Goal: Navigation & Orientation: Find specific page/section

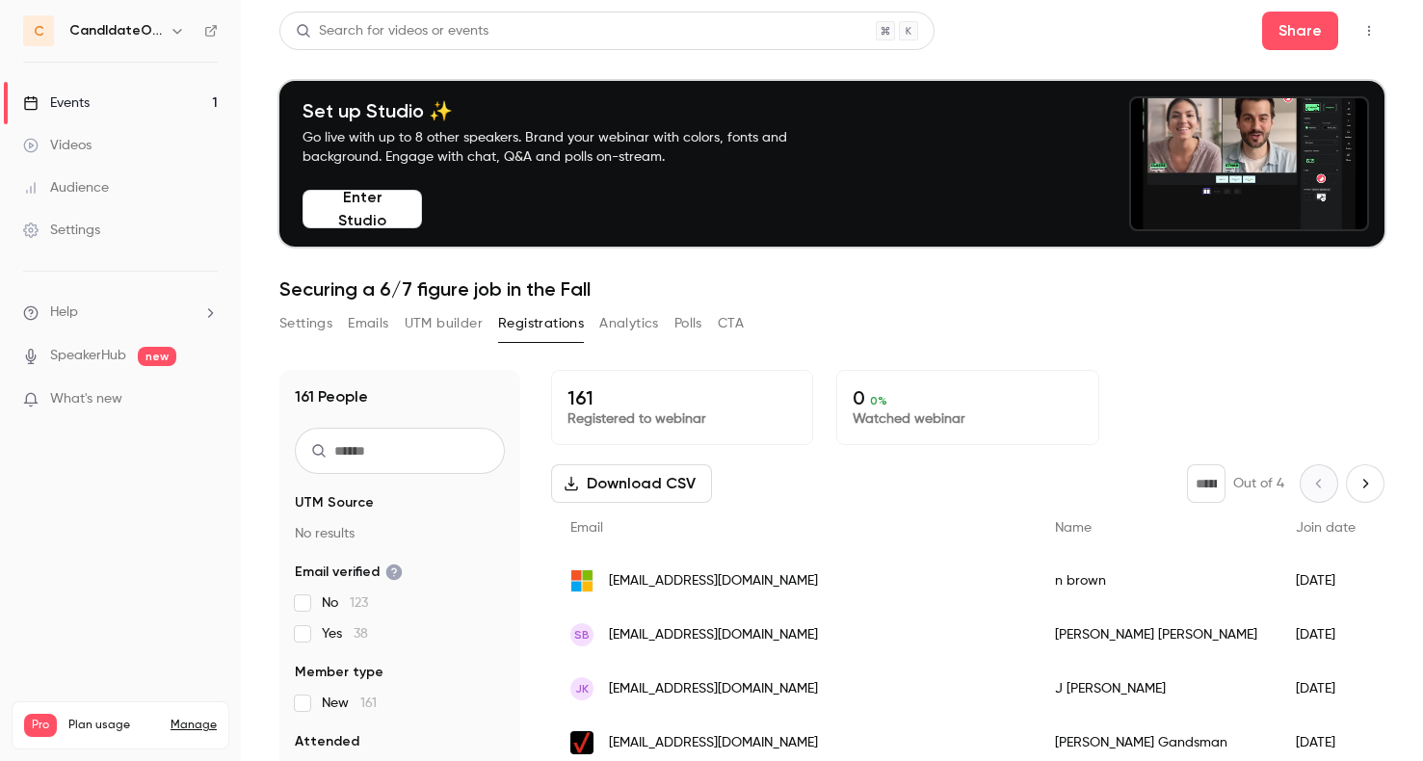
click at [97, 237] on div "Settings" at bounding box center [61, 230] width 77 height 19
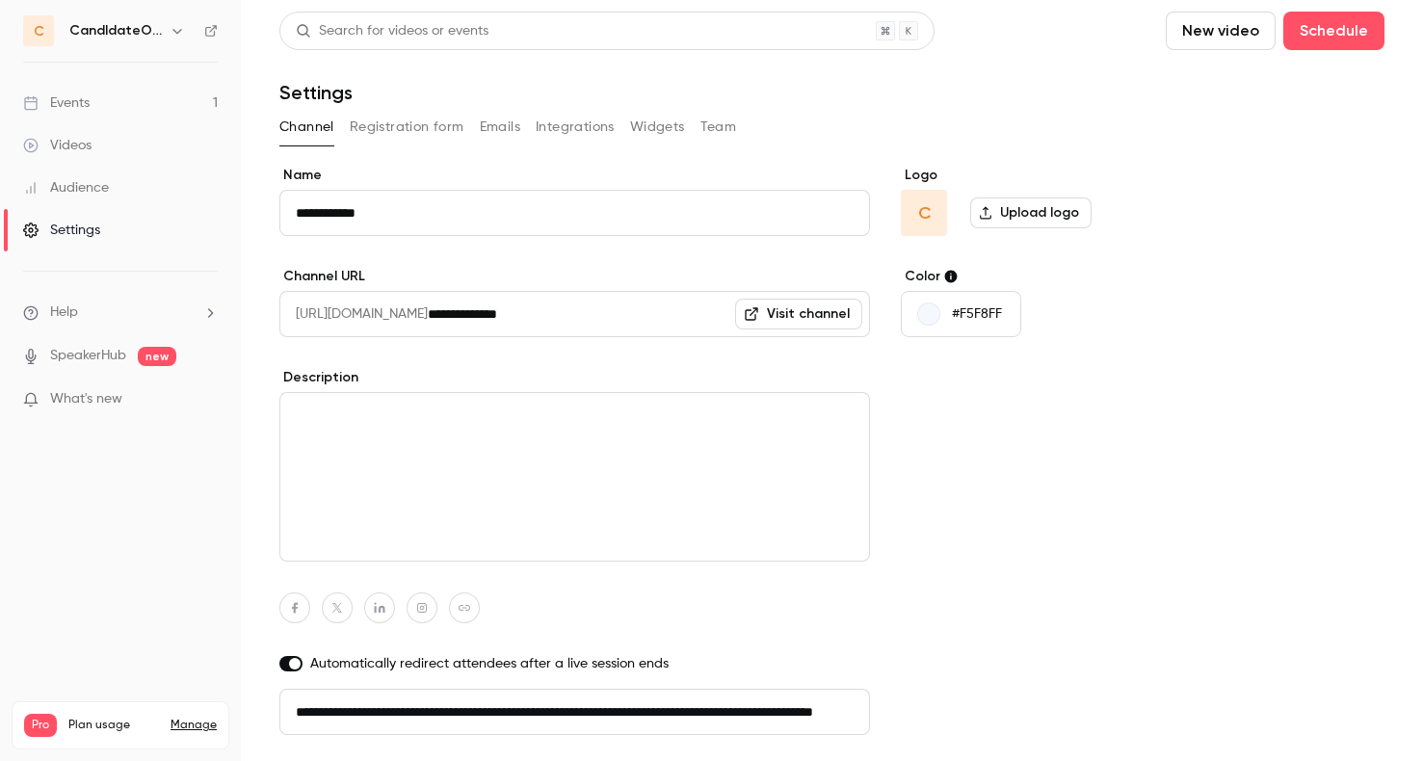
click at [393, 124] on button "Registration form" at bounding box center [407, 127] width 115 height 31
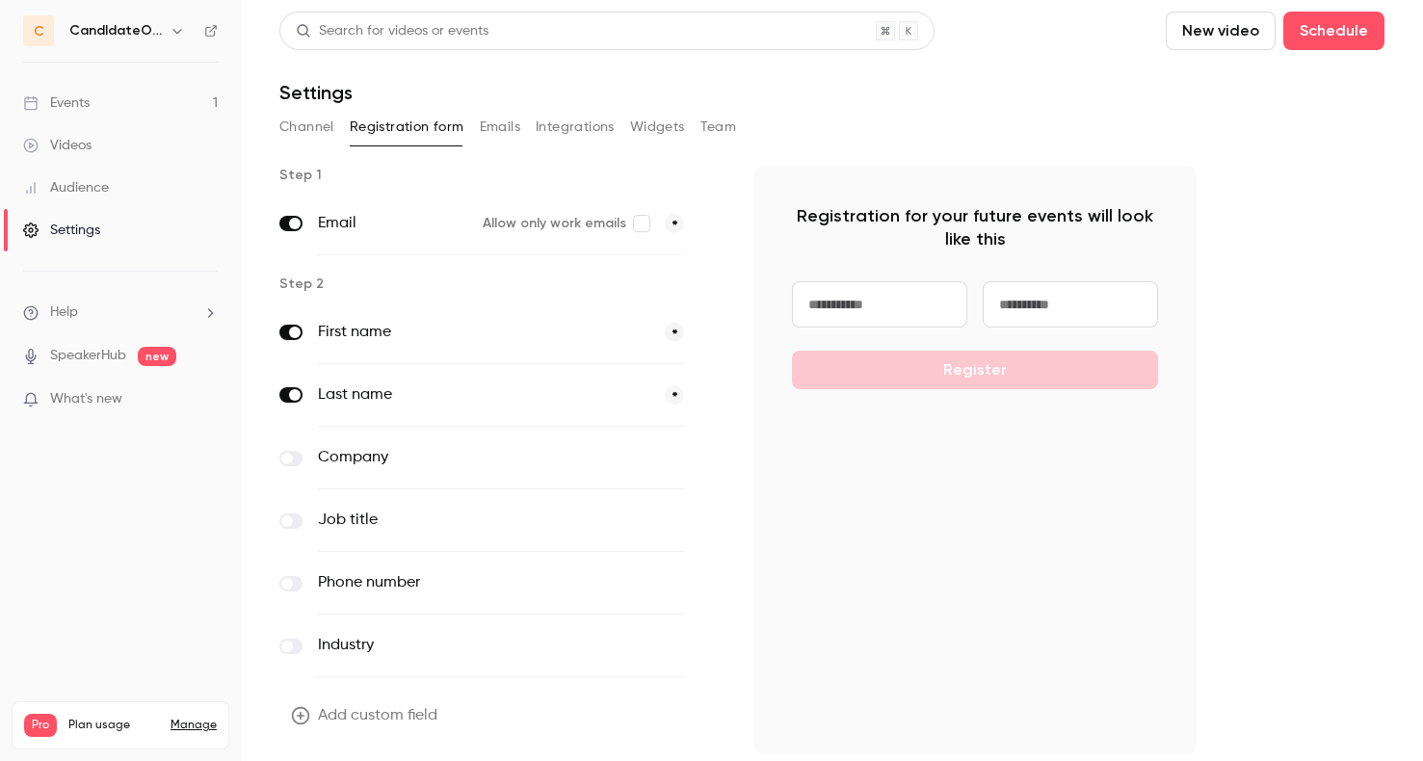
click at [571, 124] on button "Integrations" at bounding box center [575, 127] width 79 height 31
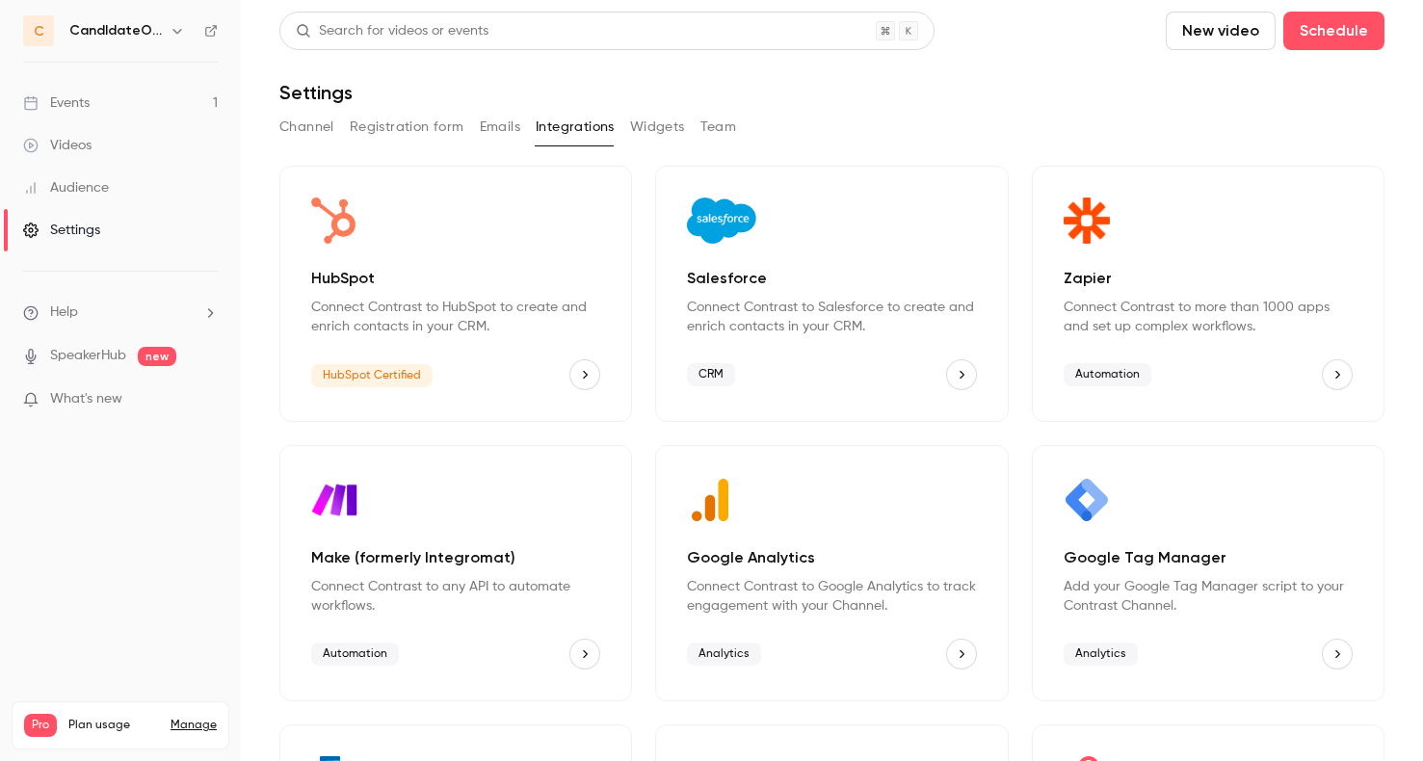
click at [667, 122] on button "Widgets" at bounding box center [657, 127] width 55 height 31
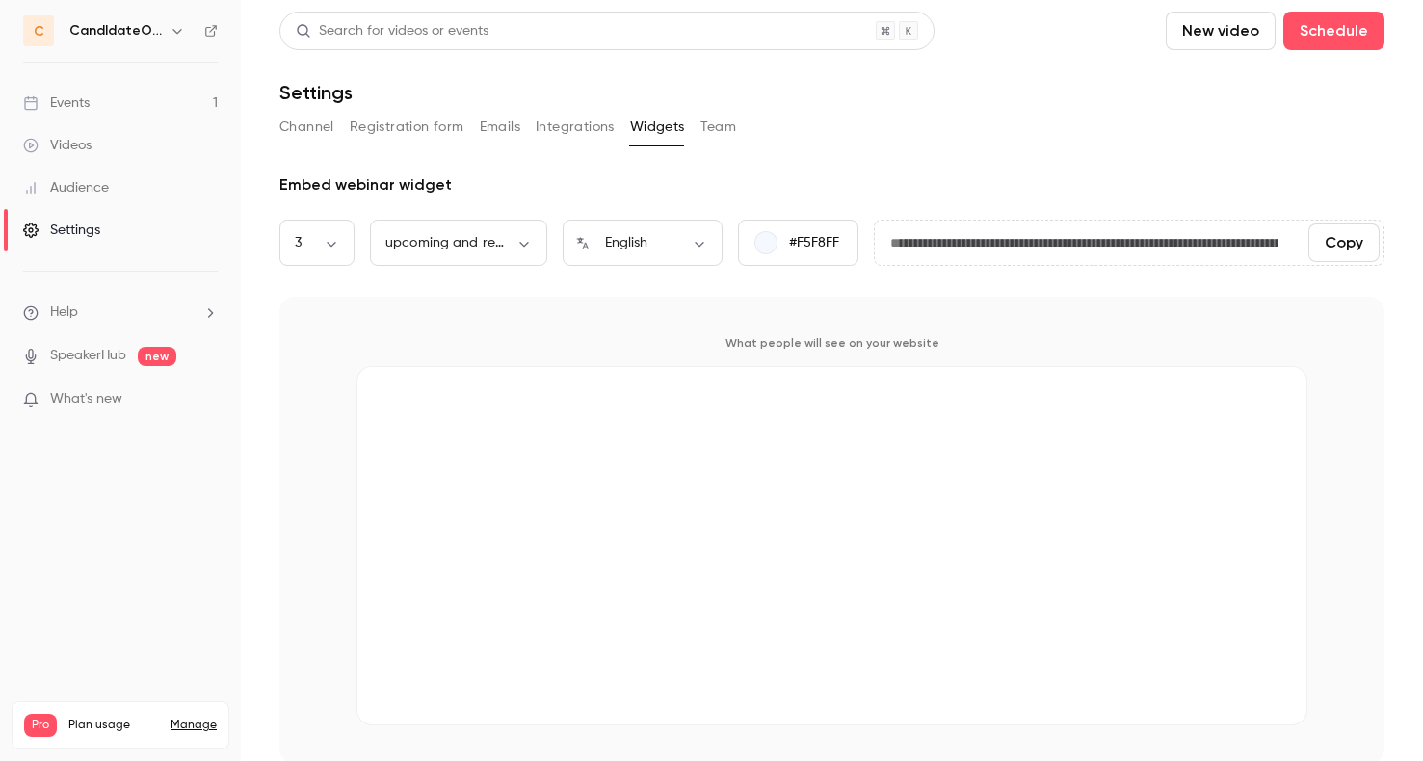
click at [709, 126] on button "Team" at bounding box center [719, 127] width 37 height 31
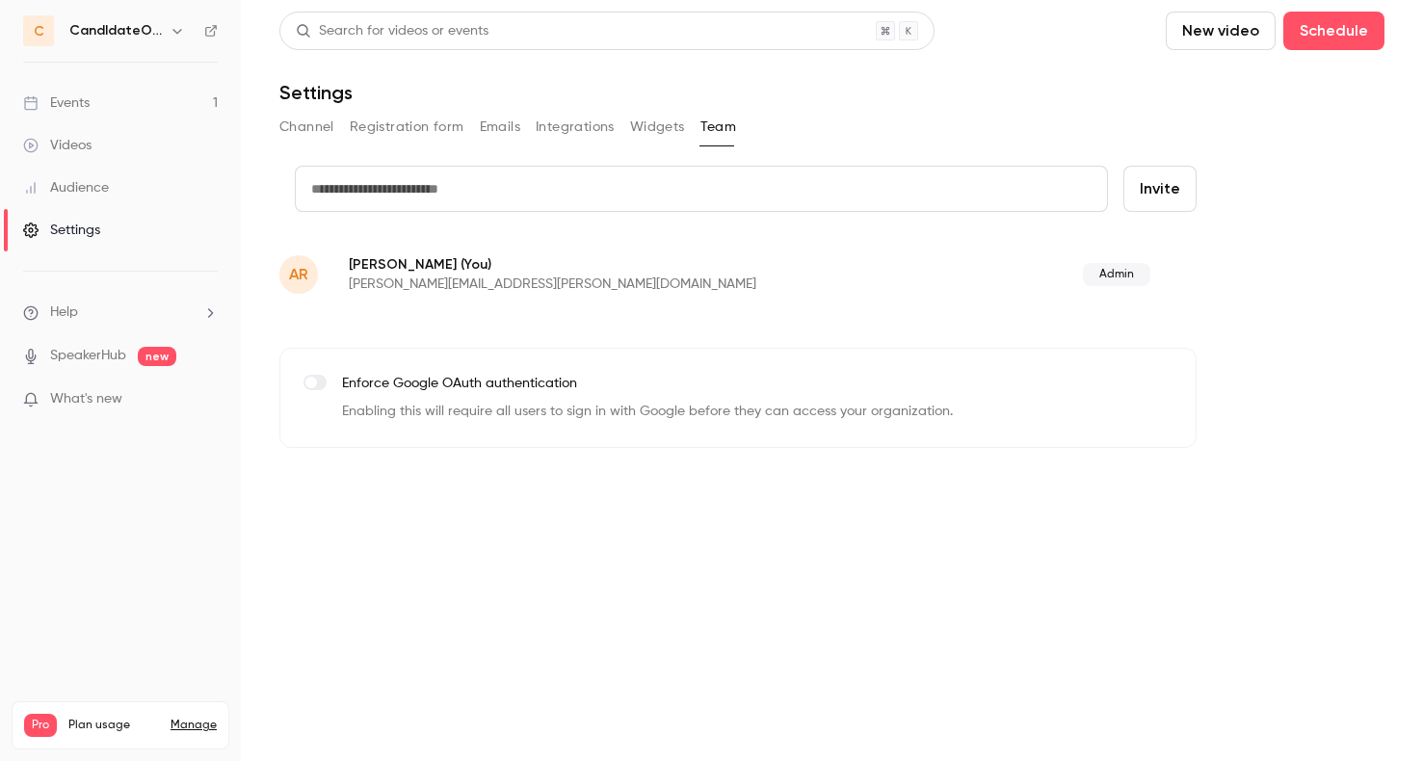
click at [101, 402] on span "What's new" at bounding box center [86, 399] width 72 height 20
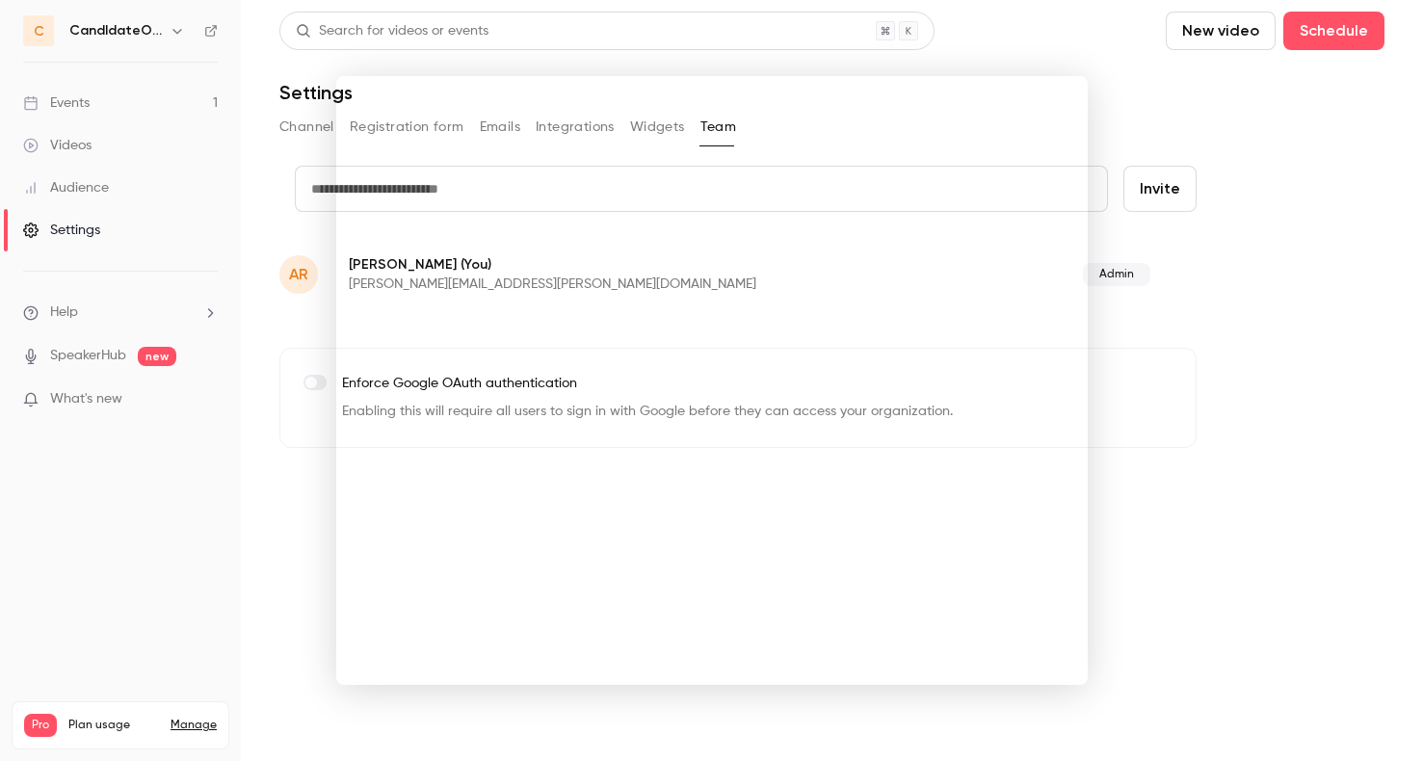
click at [83, 237] on div at bounding box center [711, 380] width 1423 height 761
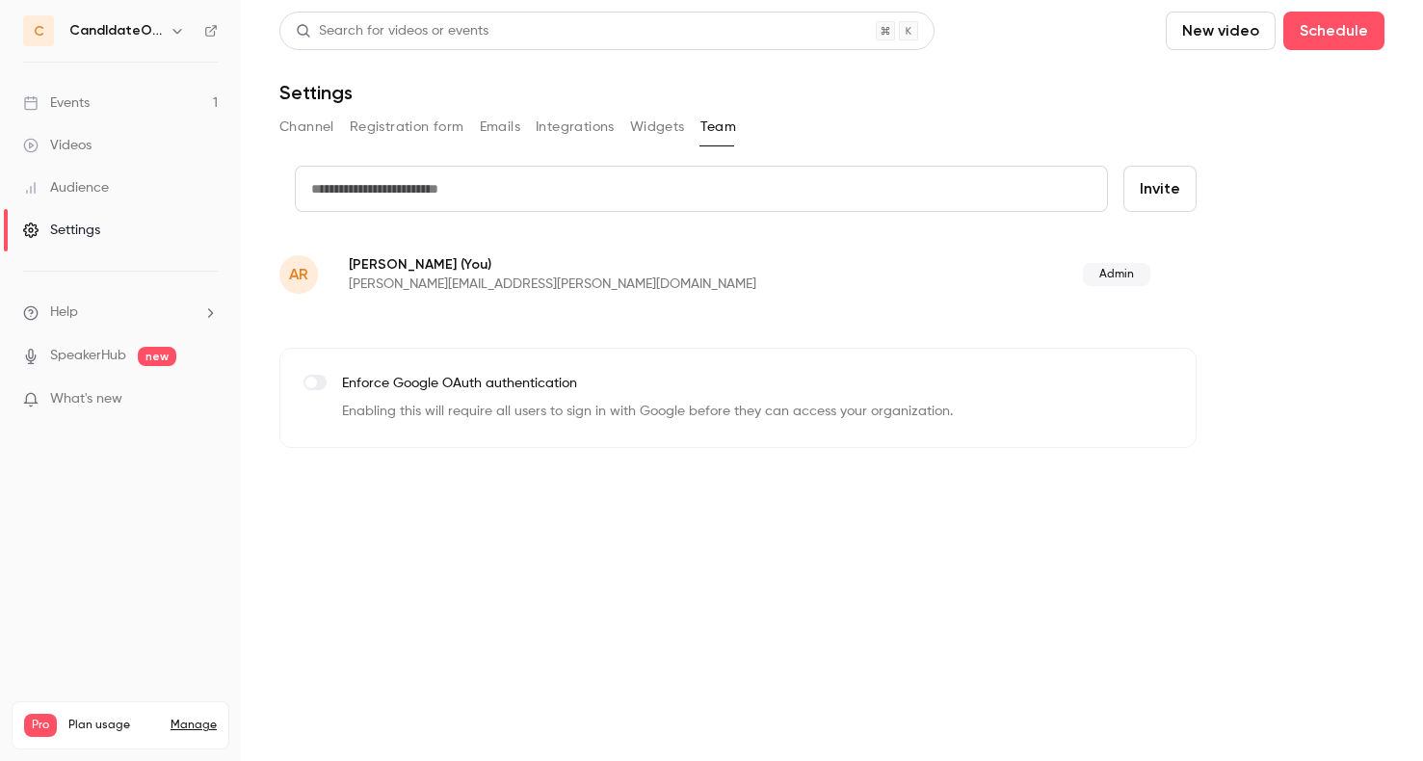
click at [115, 96] on link "Events 1" at bounding box center [120, 103] width 241 height 42
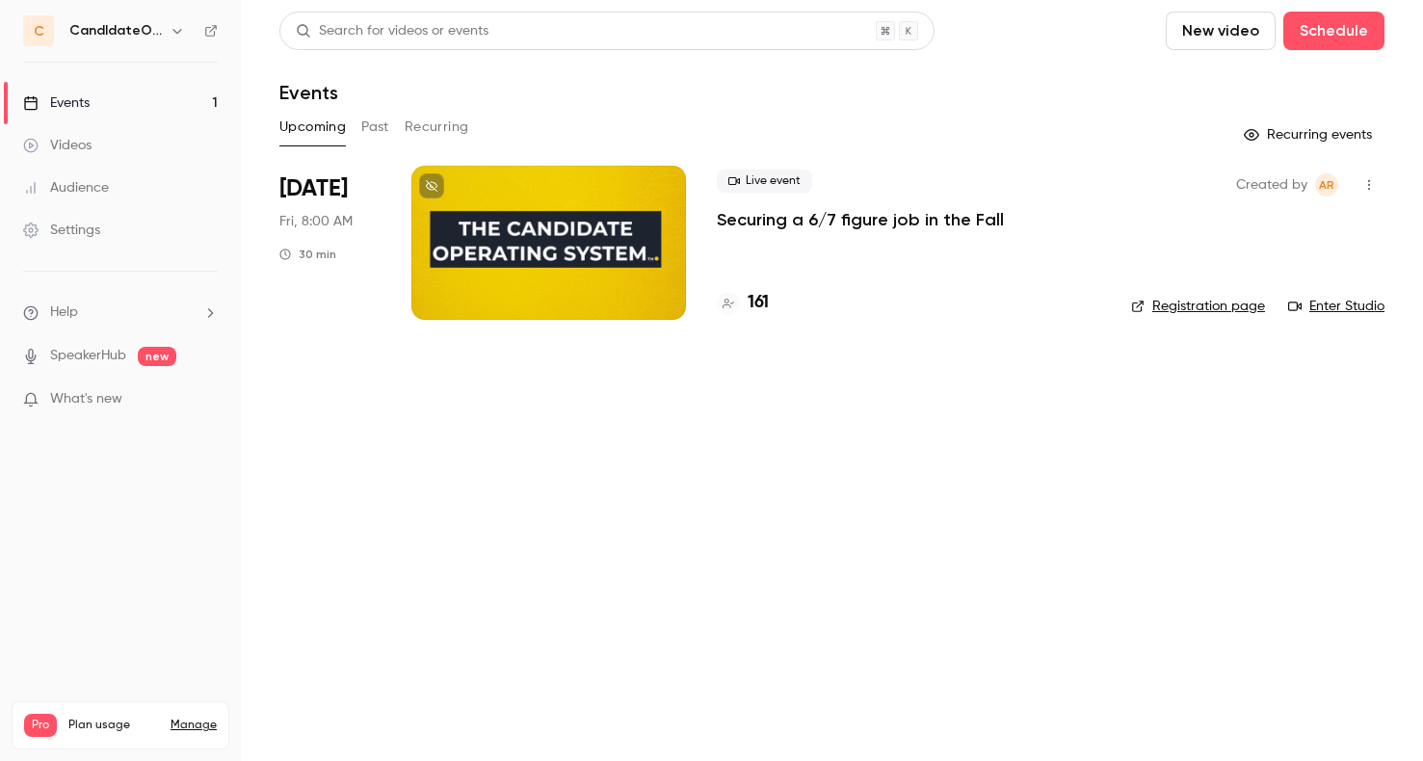
click at [1369, 190] on icon "button" at bounding box center [1369, 184] width 15 height 13
click at [1098, 480] on div at bounding box center [711, 380] width 1423 height 761
click at [770, 219] on p "Securing a 6/7 figure job in the Fall" at bounding box center [860, 219] width 287 height 23
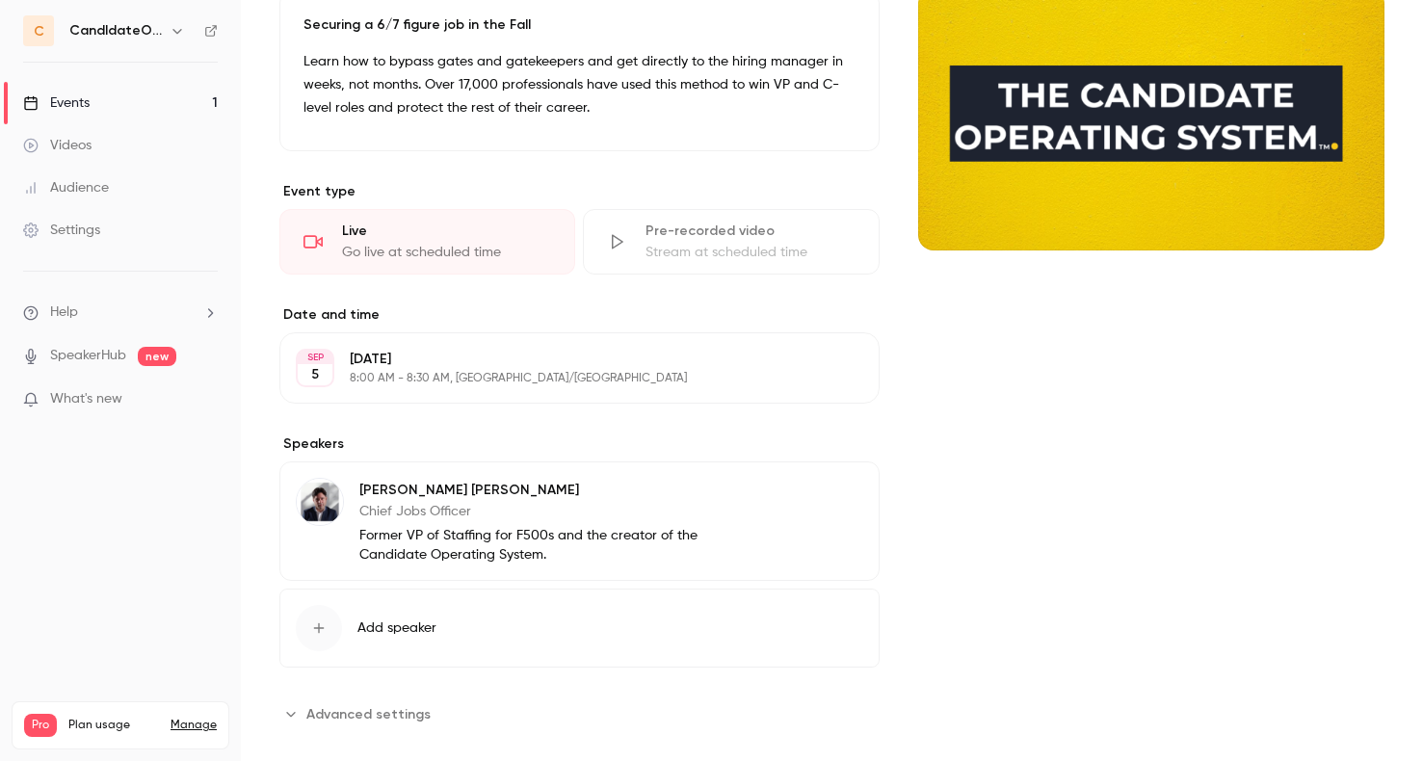
scroll to position [432, 0]
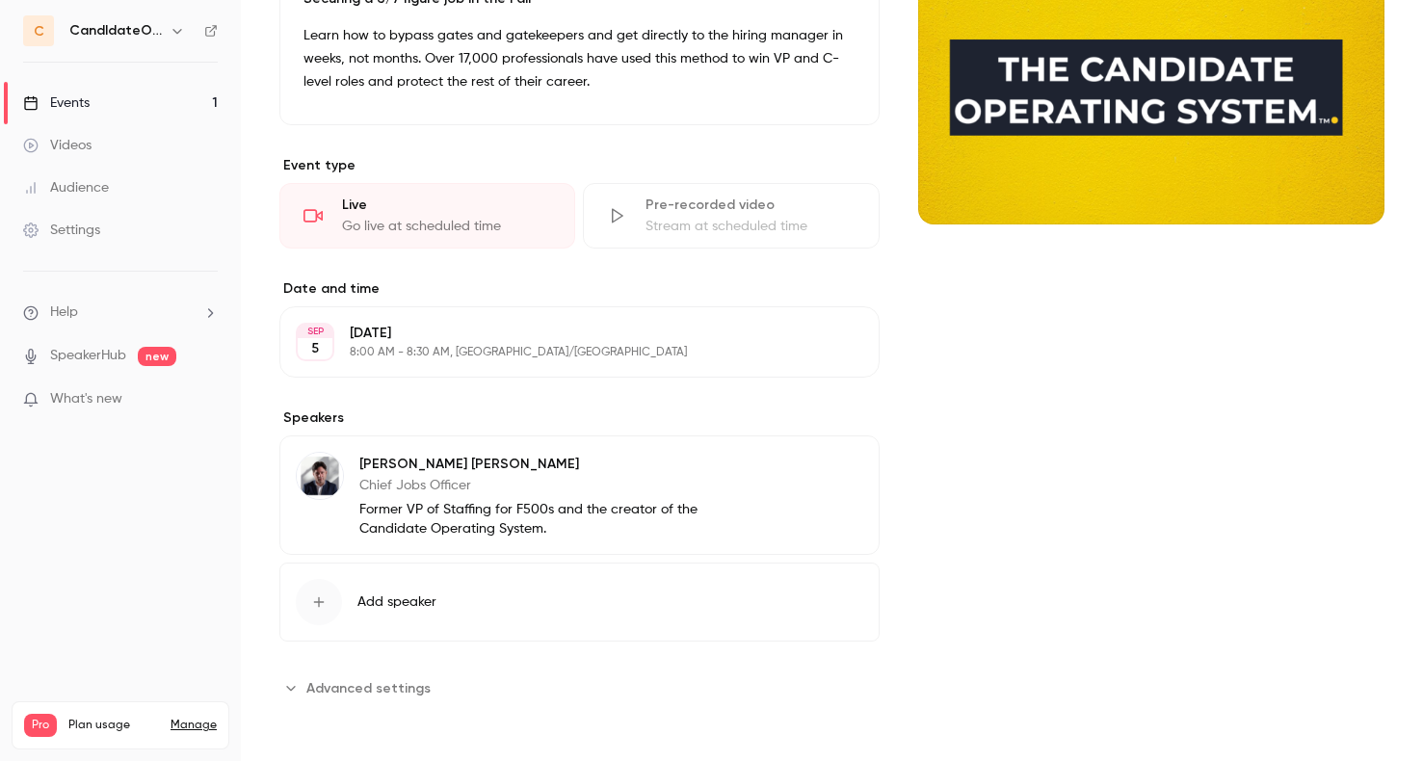
click at [296, 692] on icon "Advanced settings" at bounding box center [290, 687] width 15 height 15
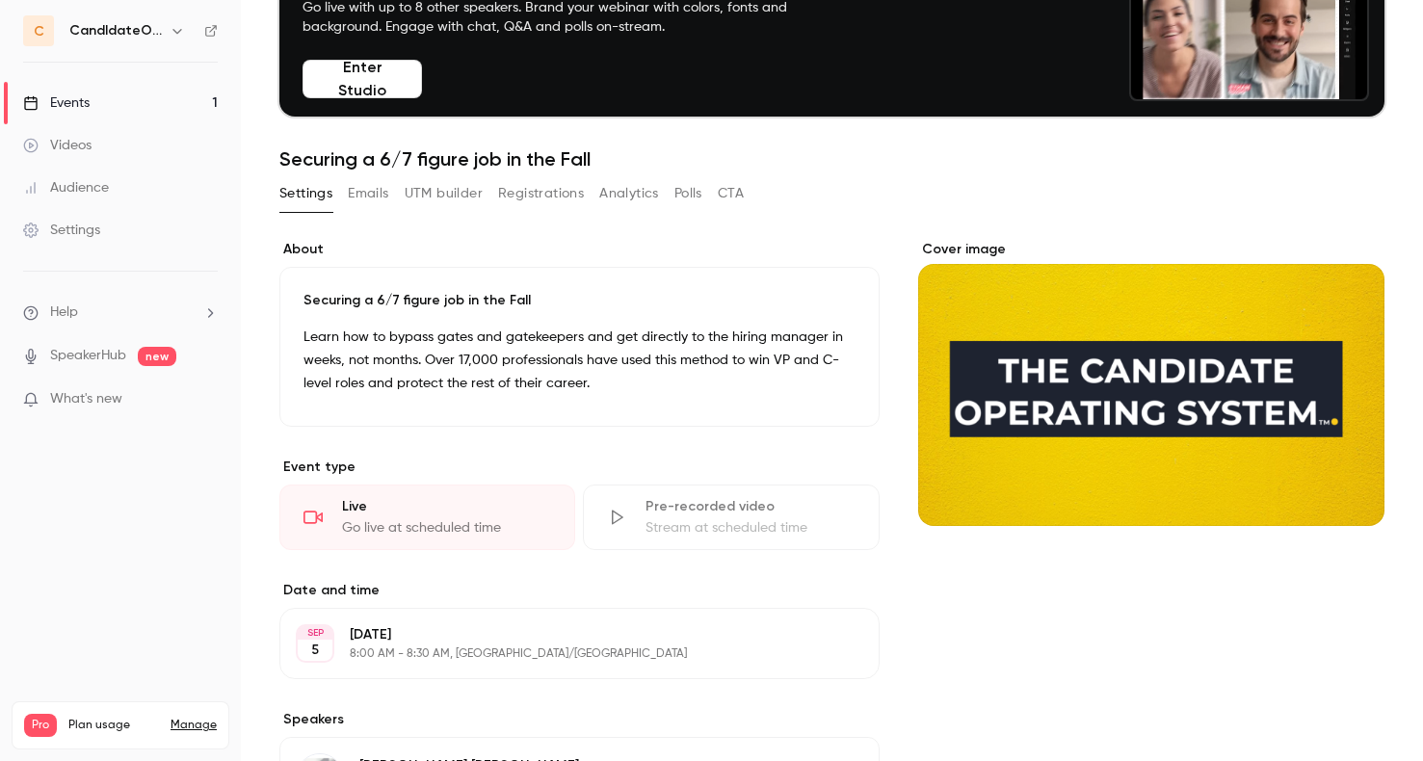
scroll to position [0, 0]
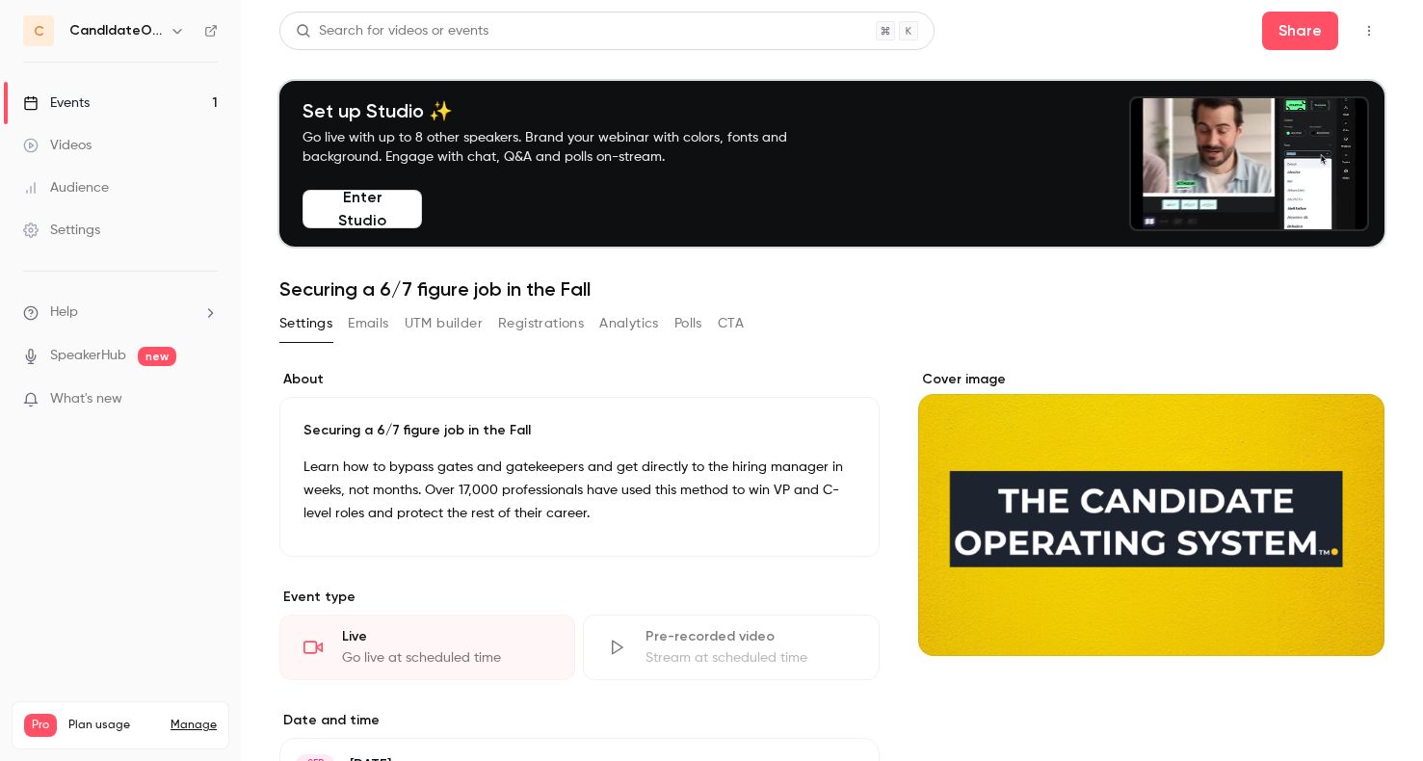
click at [366, 318] on button "Emails" at bounding box center [368, 323] width 40 height 31
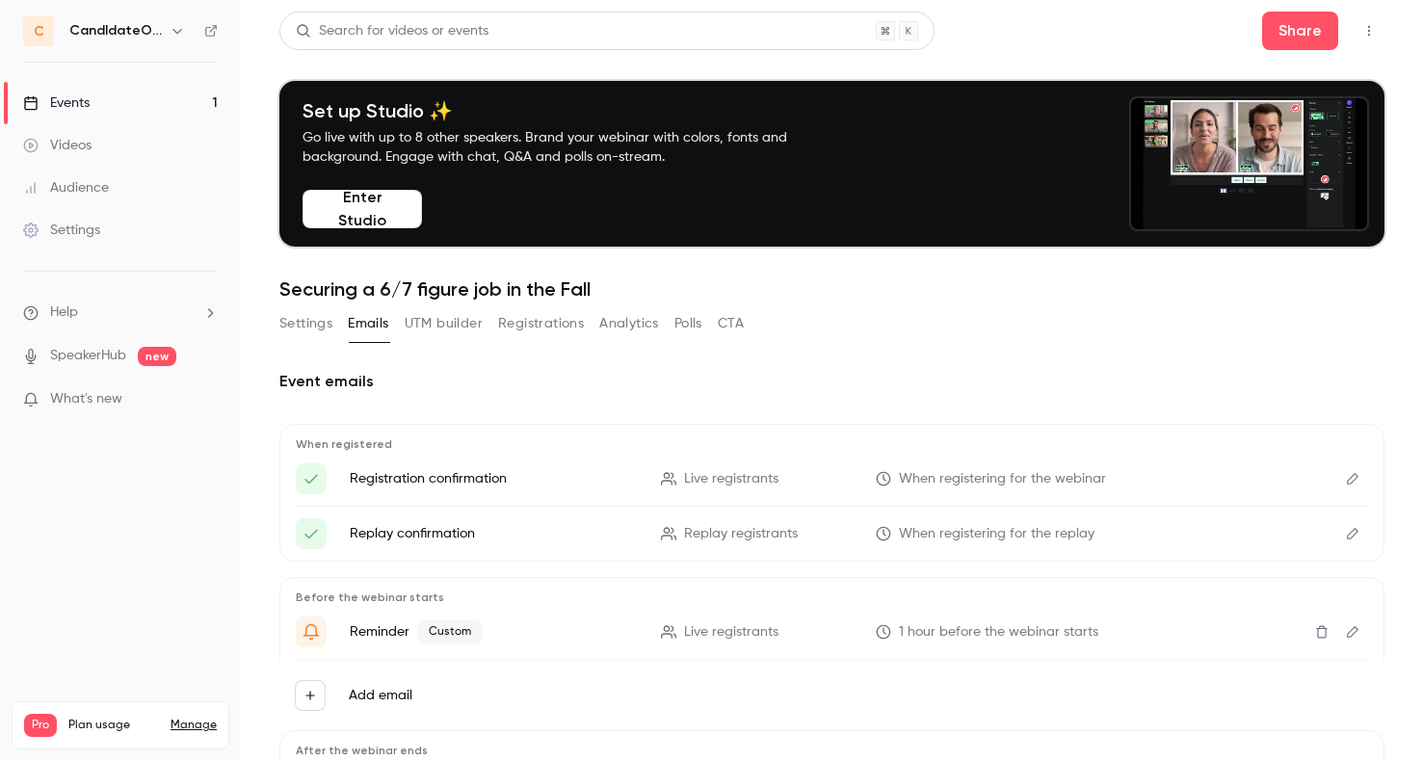
click at [529, 322] on button "Registrations" at bounding box center [541, 323] width 86 height 31
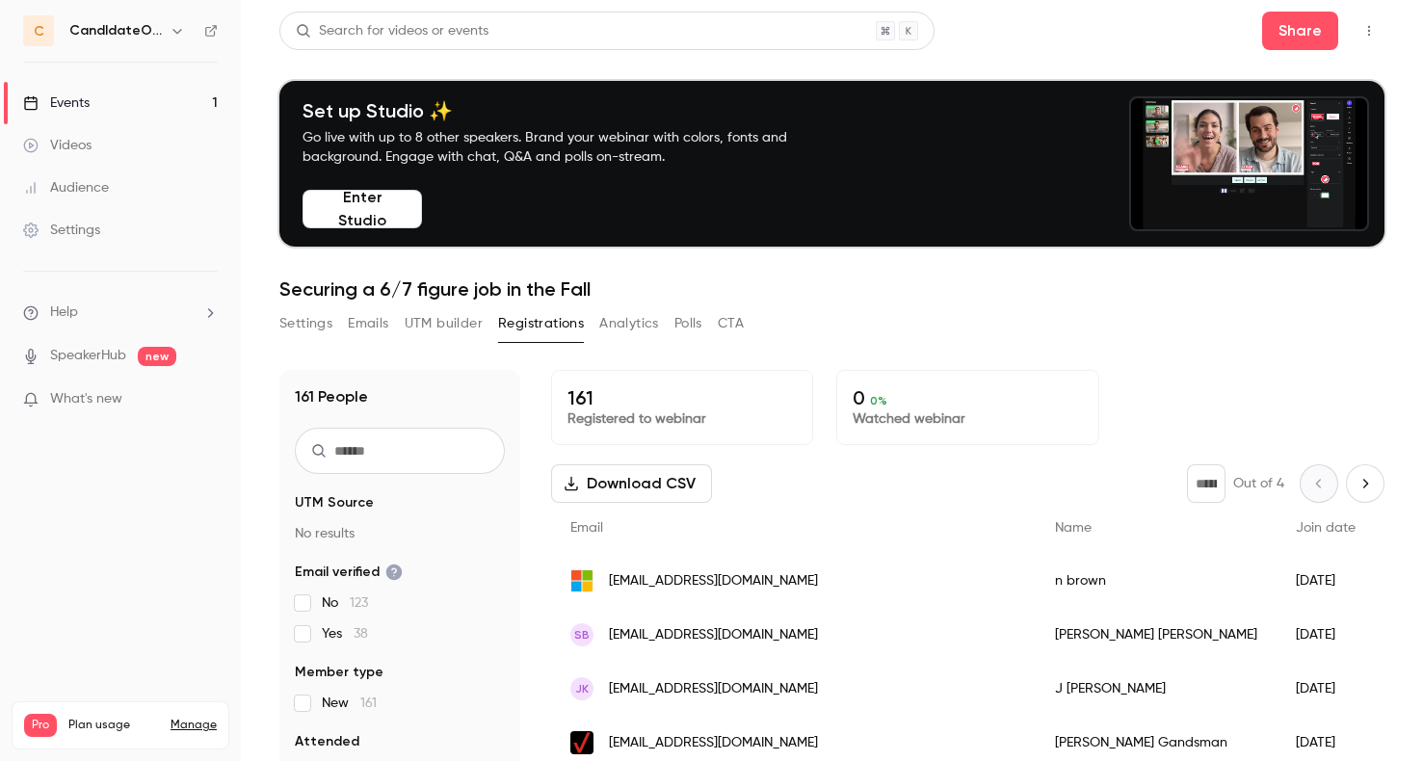
click at [642, 323] on button "Analytics" at bounding box center [629, 323] width 60 height 31
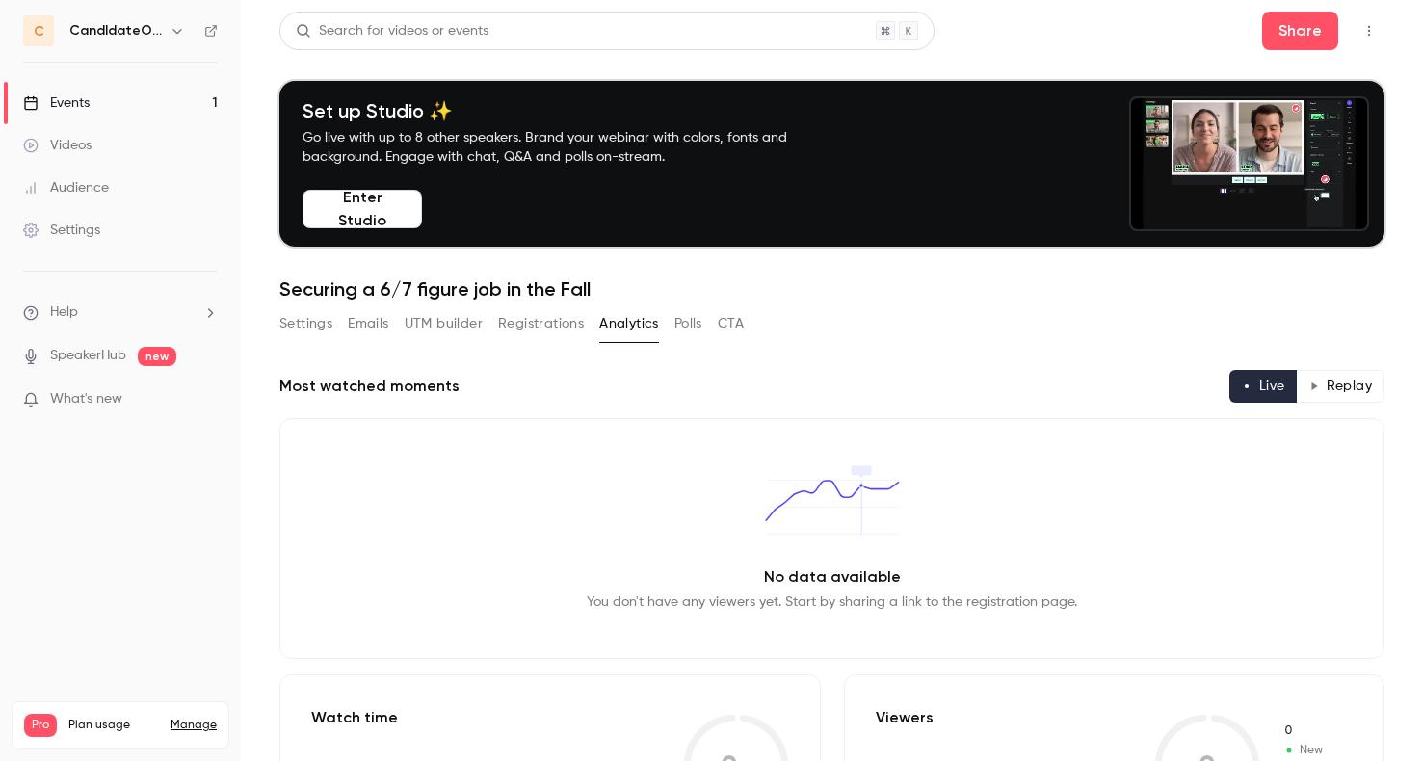
click at [697, 323] on button "Polls" at bounding box center [689, 323] width 28 height 31
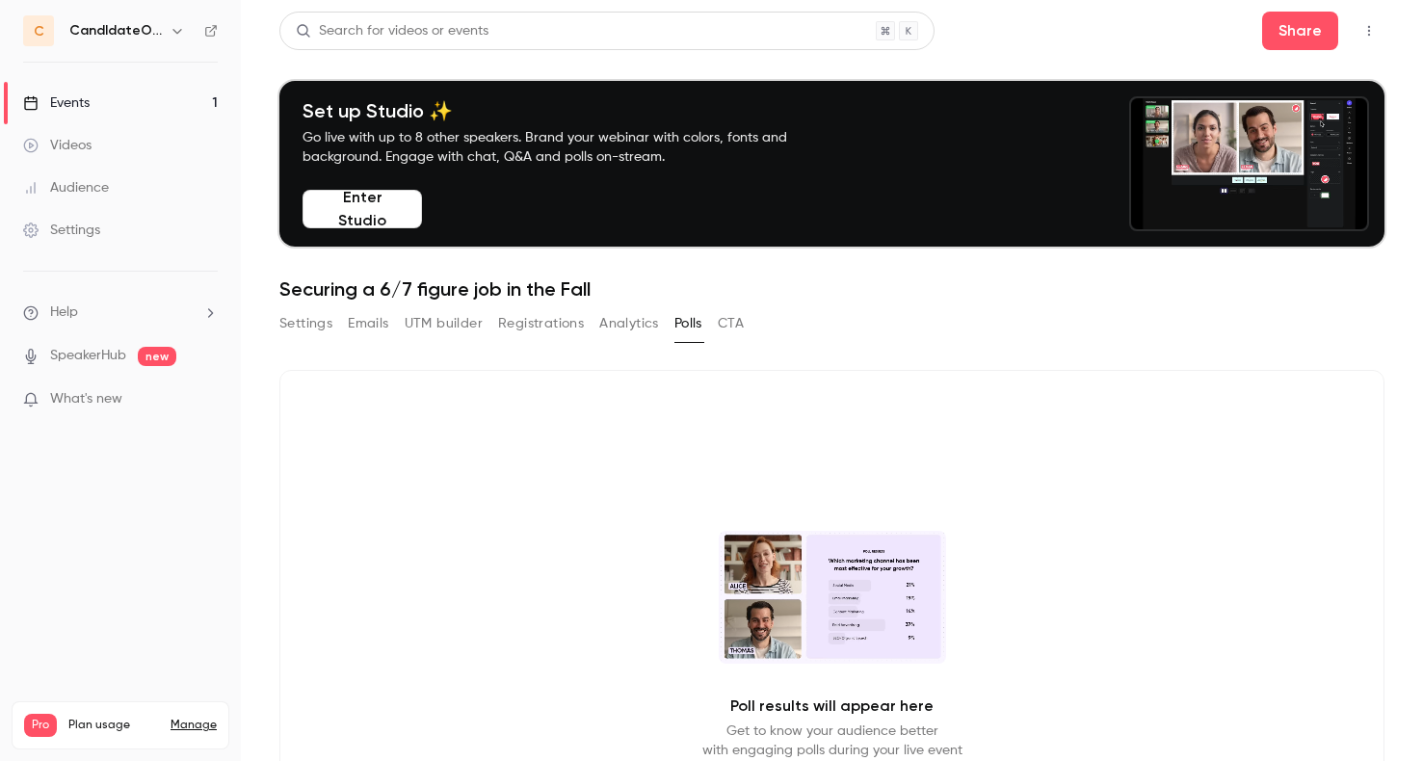
click at [737, 326] on button "CTA" at bounding box center [731, 323] width 26 height 31
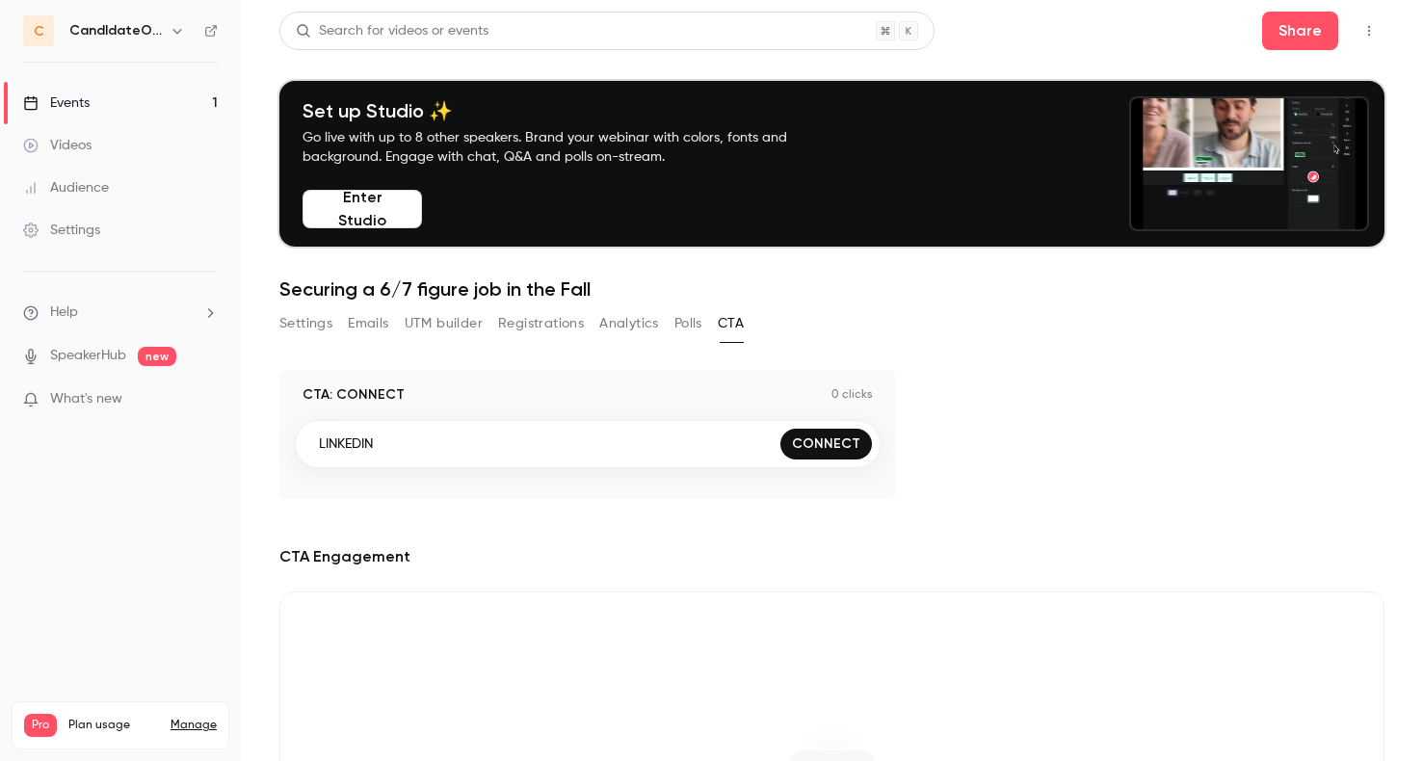
click at [392, 209] on button "Enter Studio" at bounding box center [363, 209] width 120 height 39
